Goal: Task Accomplishment & Management: Use online tool/utility

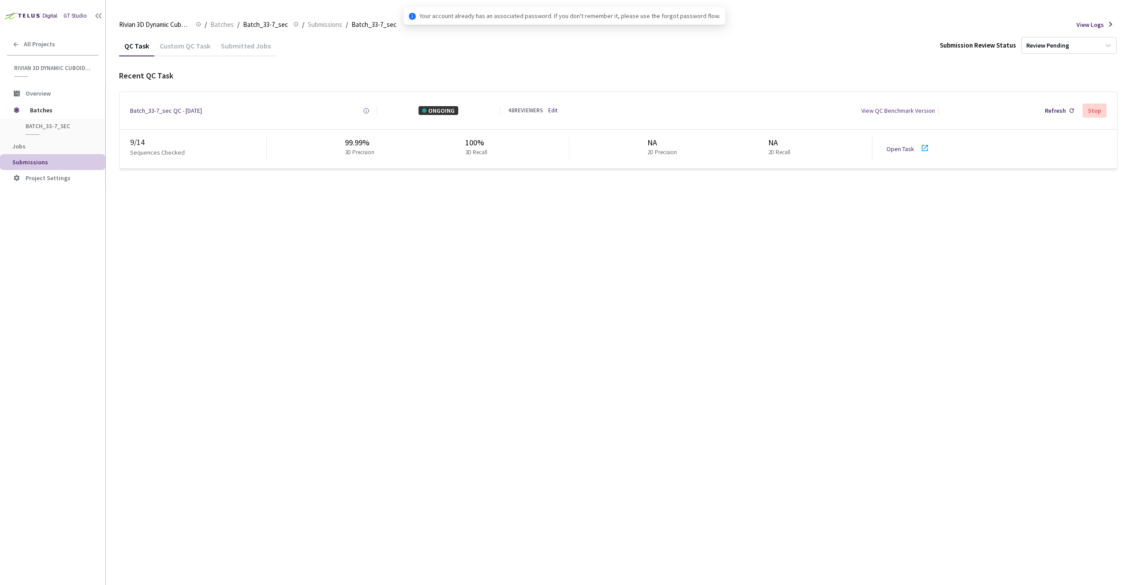
click at [248, 227] on div "QC Task Custom QC Task Submitted Jobs Submission Review Status Review Pending R…" at bounding box center [618, 310] width 998 height 550
click at [292, 265] on div "QC Task Custom QC Task Submitted Jobs Submission Review Status Review Pending R…" at bounding box center [618, 310] width 998 height 550
click at [283, 274] on div "QC Task Custom QC Task Submitted Jobs Submission Review Status Review Pending R…" at bounding box center [618, 310] width 998 height 550
click at [891, 146] on link "Open Task" at bounding box center [900, 149] width 28 height 8
click at [222, 193] on div "QC Task Custom QC Task Submitted Jobs Submission Review Status Review Pending R…" at bounding box center [618, 310] width 998 height 550
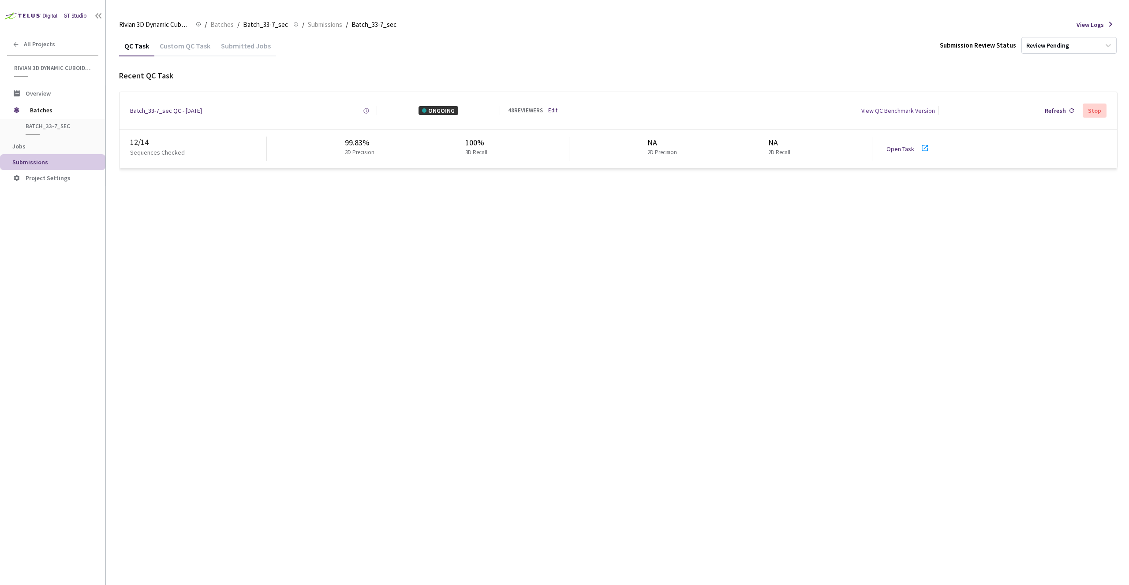
click at [911, 146] on link "Open Task" at bounding box center [900, 149] width 28 height 8
click at [310, 345] on div "QC Task Custom QC Task Submitted Jobs Submission Review Status Review Pending R…" at bounding box center [618, 310] width 998 height 550
click at [492, 394] on div "QC Task Custom QC Task Submitted Jobs Submission Review Status Review Pending R…" at bounding box center [618, 310] width 998 height 550
click at [266, 239] on div "QC Task Custom QC Task Submitted Jobs Submission Review Status Review Pending G…" at bounding box center [618, 310] width 998 height 550
drag, startPoint x: 344, startPoint y: 142, endPoint x: 411, endPoint y: 149, distance: 67.3
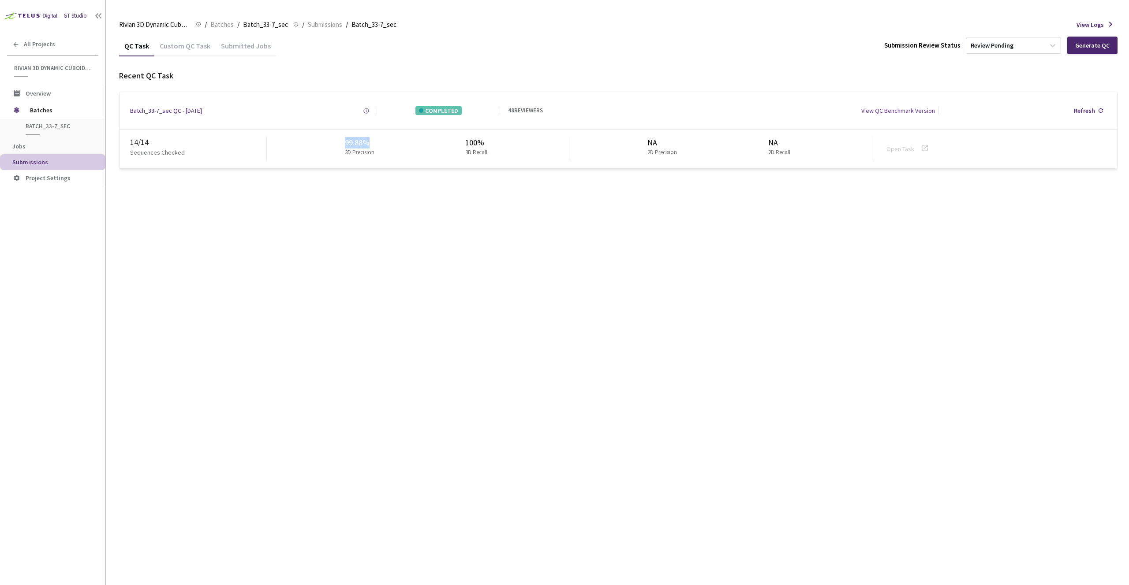
click at [411, 149] on div "99.88% 3D Precision 100% 3D Recall" at bounding box center [418, 149] width 302 height 24
copy div "99.88%"
click at [339, 137] on div "99.88% 3D Precision 100% 3D Recall" at bounding box center [418, 149] width 302 height 24
drag, startPoint x: 366, startPoint y: 142, endPoint x: 392, endPoint y: 142, distance: 25.6
click at [392, 142] on div "99.88% 3D Precision 100% 3D Recall" at bounding box center [418, 149] width 302 height 24
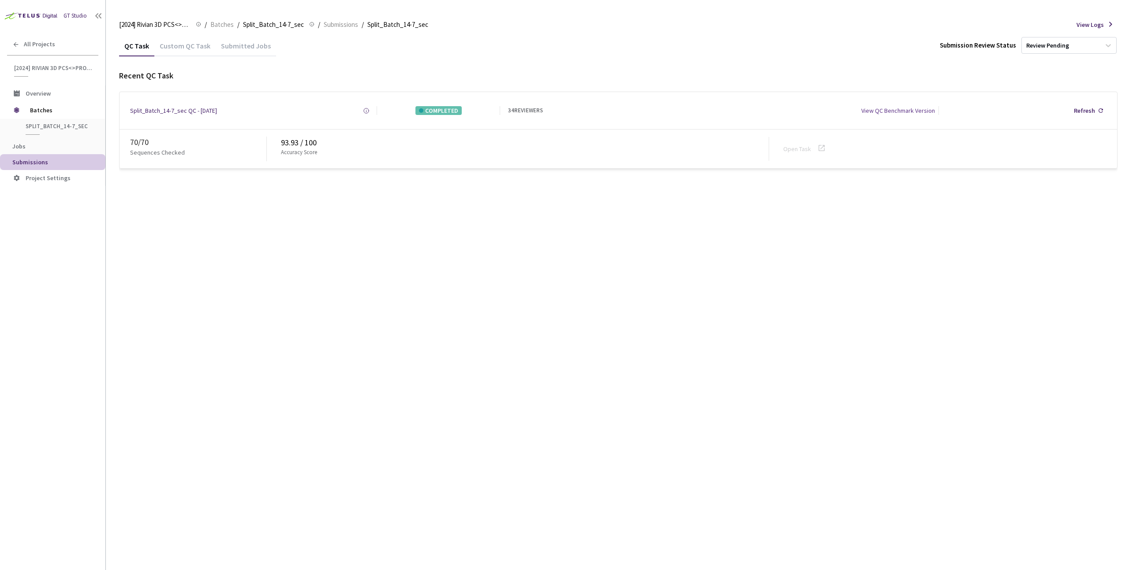
click at [169, 41] on div "Custom QC Task" at bounding box center [184, 48] width 61 height 15
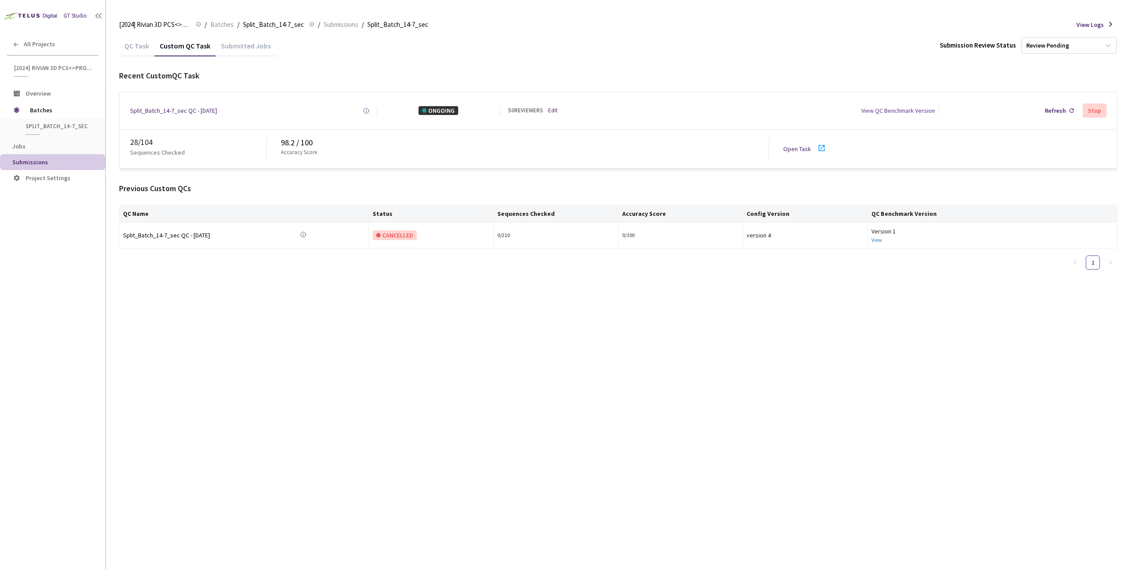
click at [803, 147] on link "Open Task" at bounding box center [797, 149] width 28 height 8
